Goal: Task Accomplishment & Management: Manage account settings

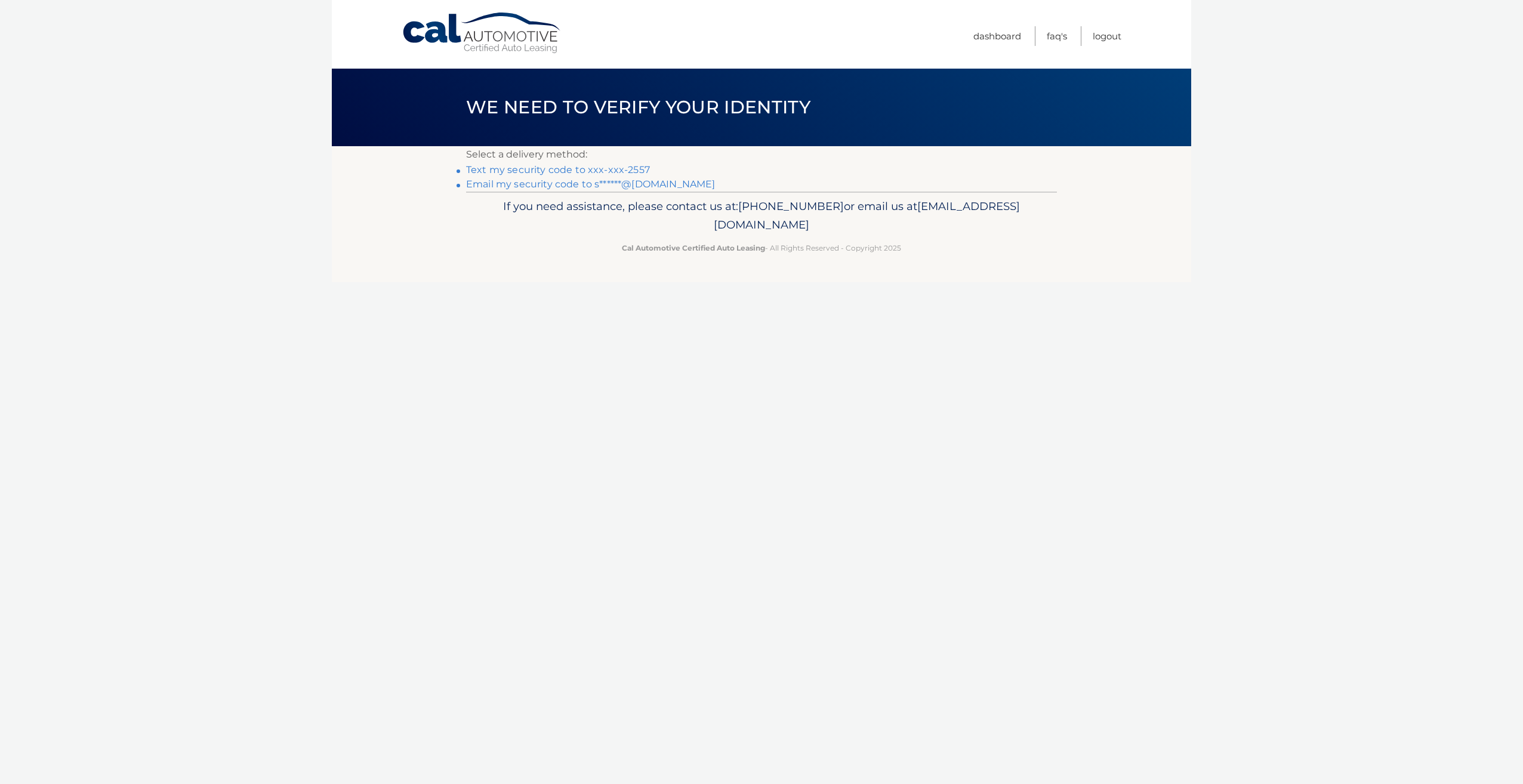
click at [611, 168] on link "Text my security code to xxx-xxx-2557" at bounding box center [557, 170] width 184 height 12
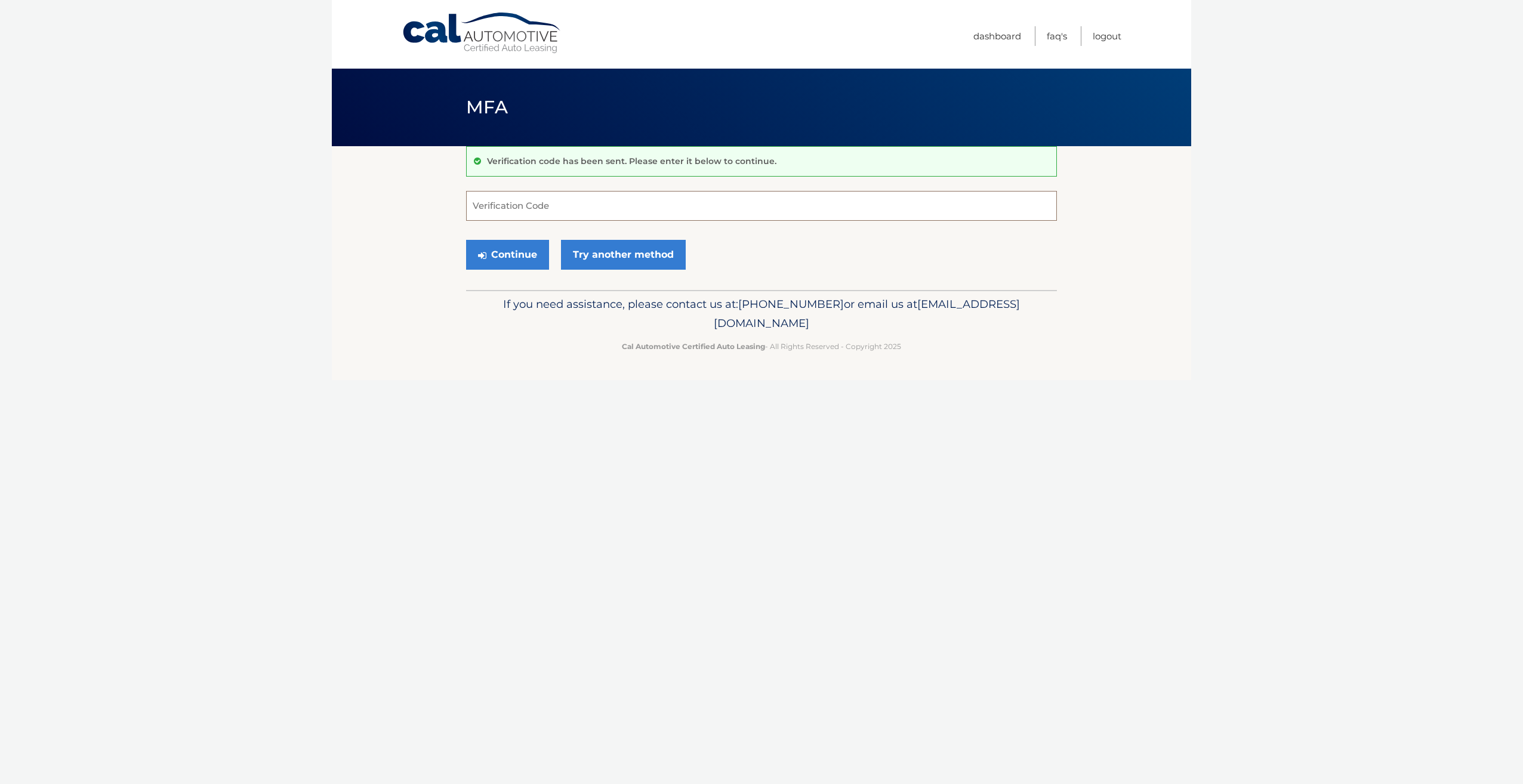
click at [548, 200] on input "Verification Code" at bounding box center [761, 205] width 591 height 29
type input "761051"
click at [519, 251] on button "Continue" at bounding box center [507, 254] width 83 height 29
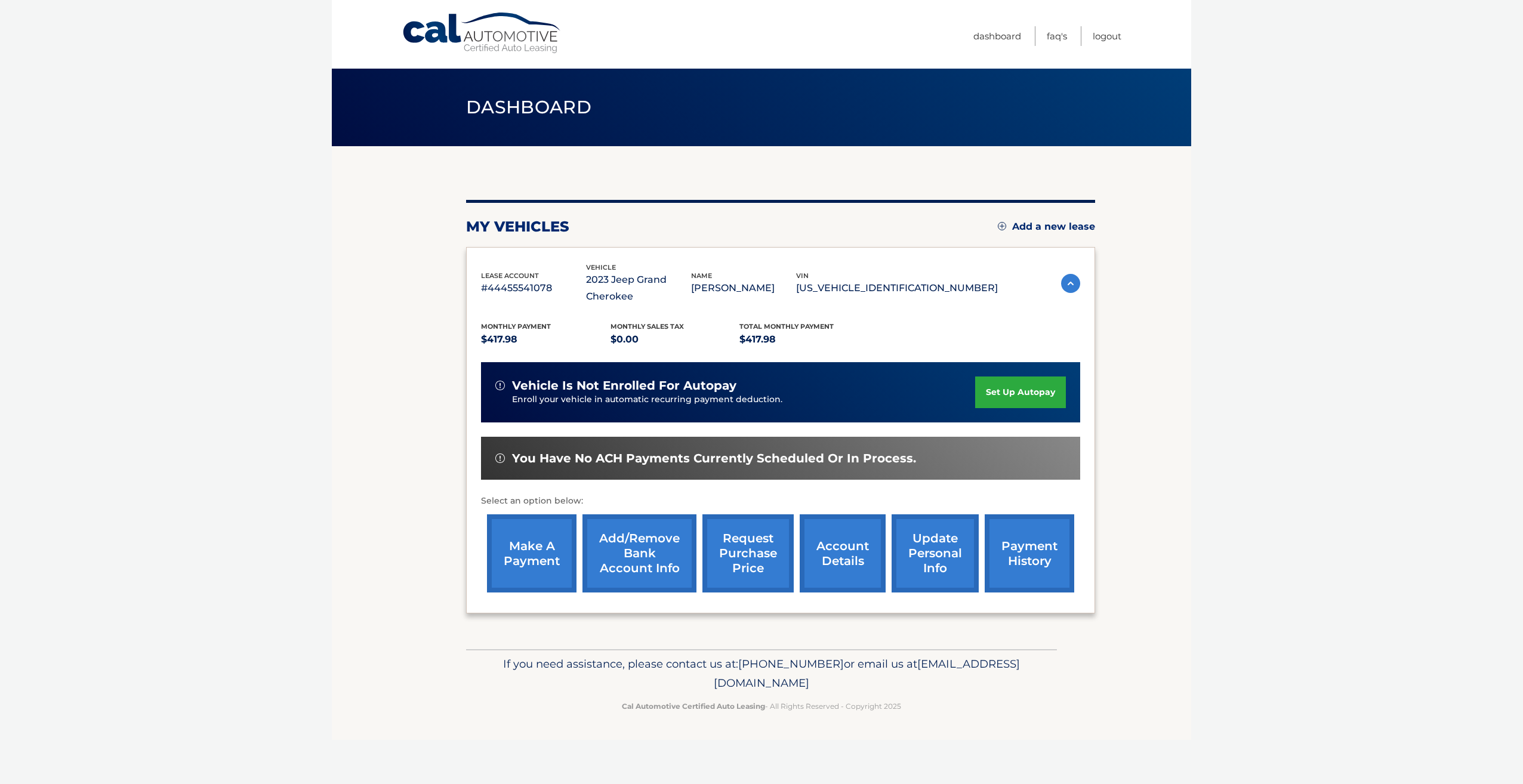
click at [1025, 557] on link "payment history" at bounding box center [1029, 553] width 89 height 78
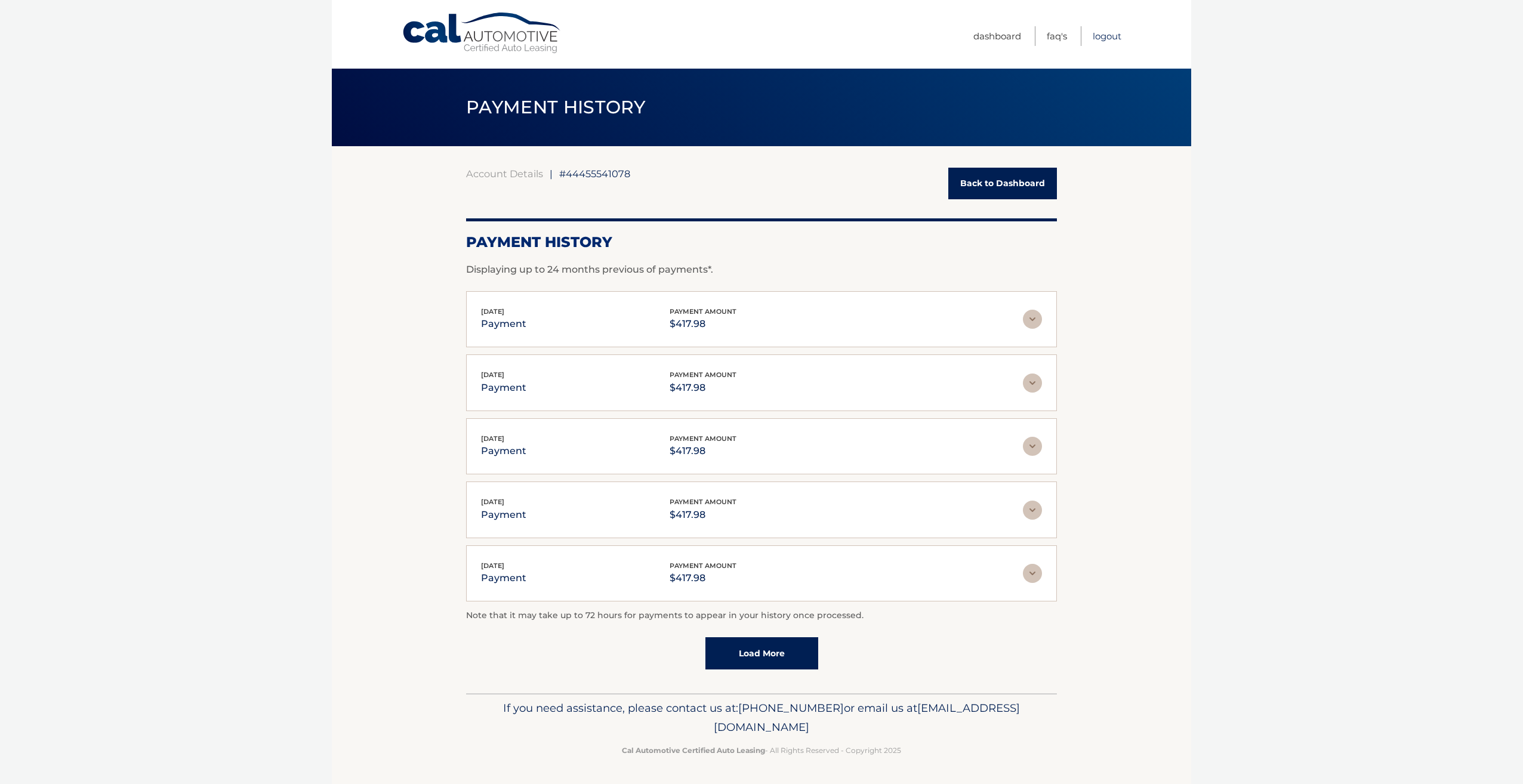
click at [1107, 35] on link "Logout" at bounding box center [1107, 36] width 29 height 19
